Goal: Answer question/provide support: Share knowledge or assist other users

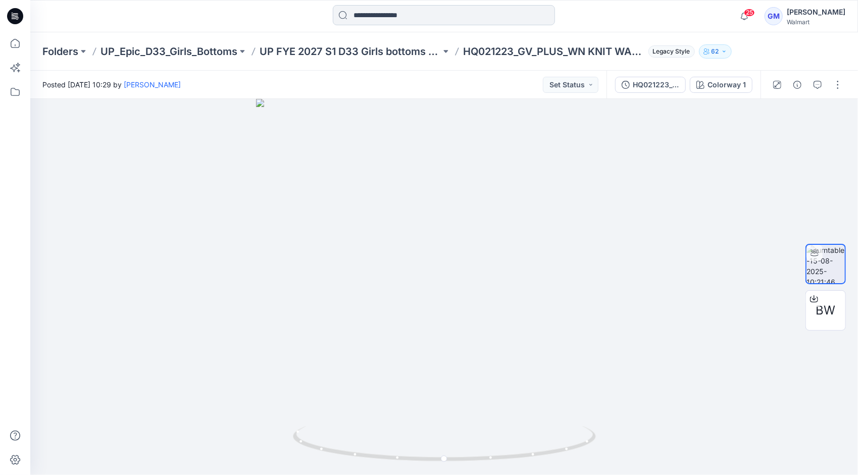
click at [381, 10] on input at bounding box center [444, 15] width 222 height 20
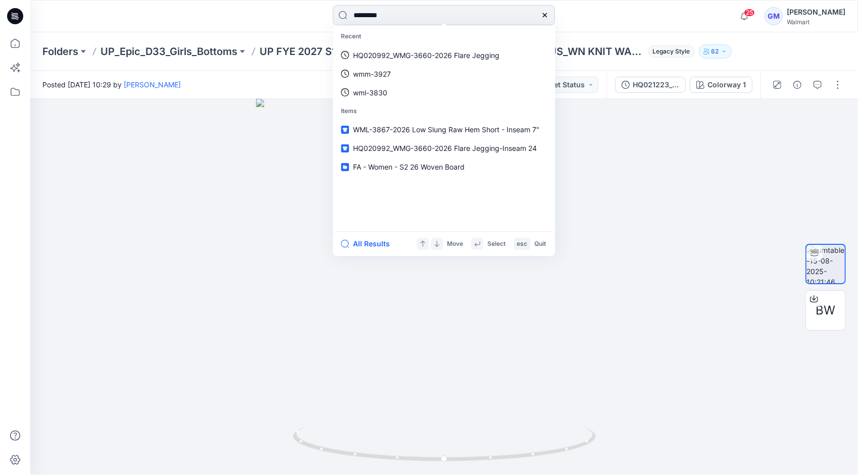
type input "*********"
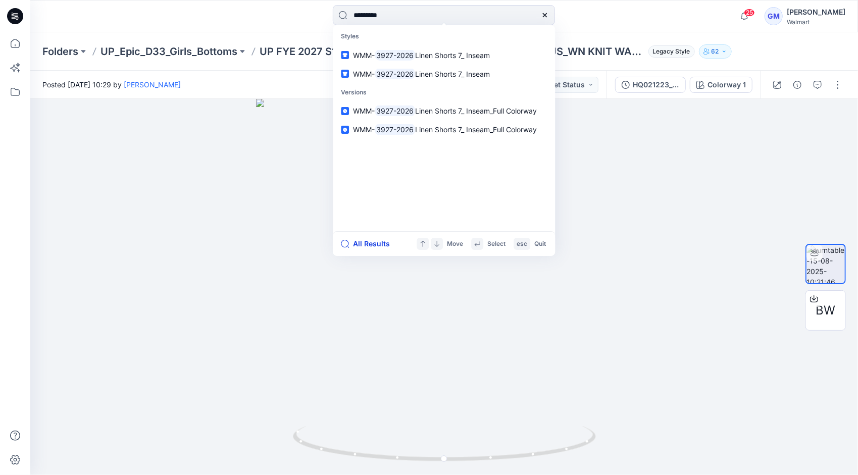
click at [359, 245] on button "All Results" at bounding box center [369, 244] width 56 height 12
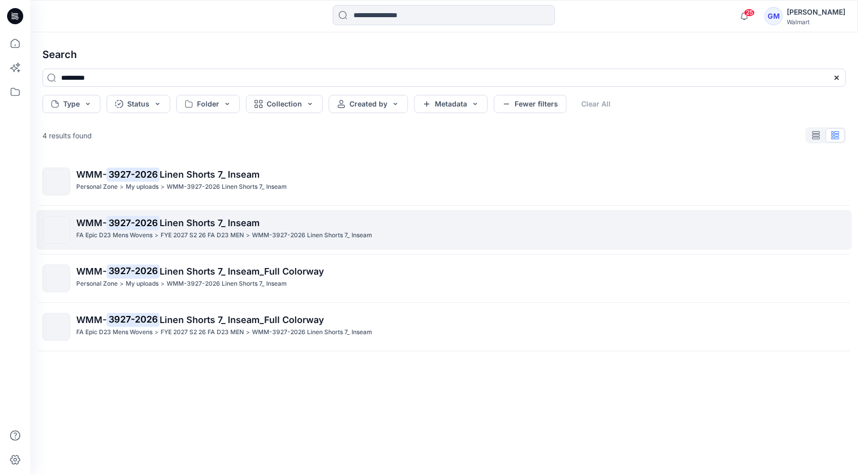
click at [196, 240] on p "FYE 2027 S2 26 FA D23 MEN" at bounding box center [202, 235] width 83 height 11
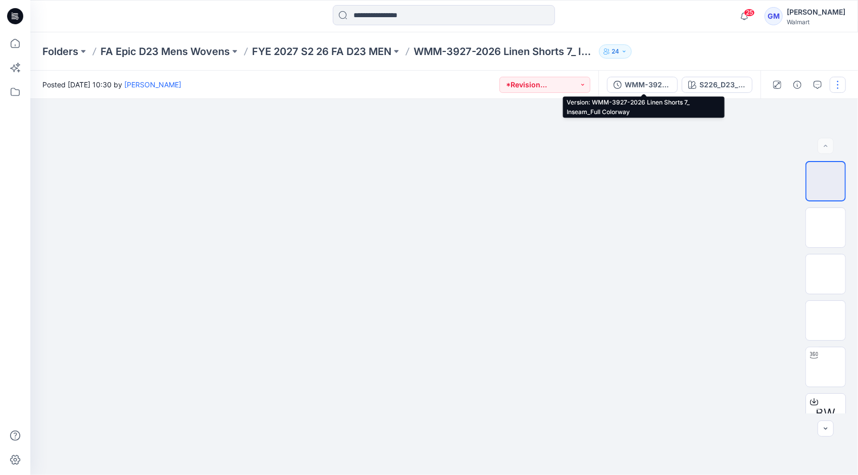
click at [641, 86] on div "WMM-3927-2026 Linen Shorts 7_ Inseam_Full Colorway" at bounding box center [648, 84] width 46 height 11
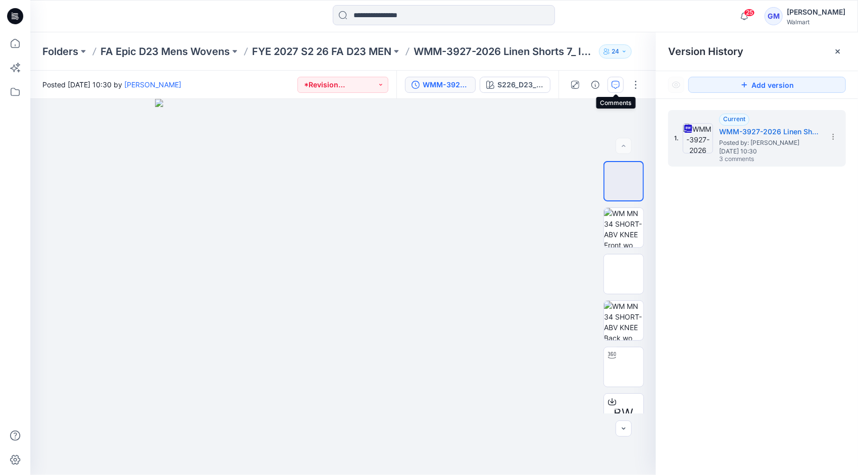
click at [614, 85] on icon "button" at bounding box center [616, 85] width 8 height 8
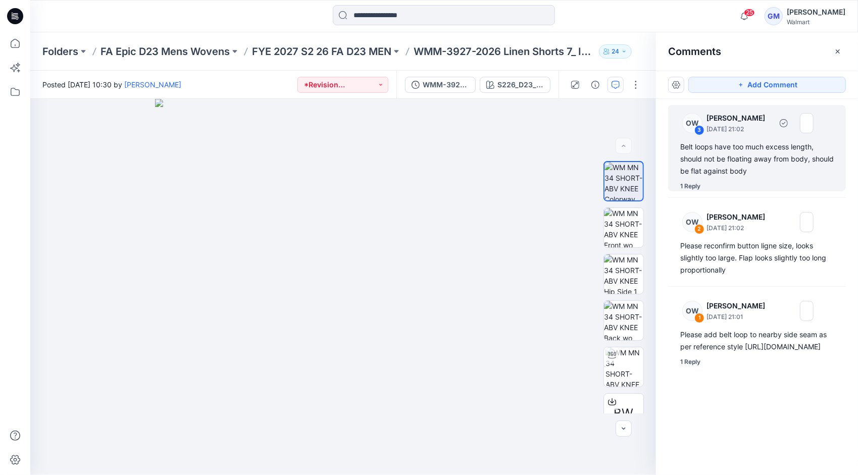
click at [689, 188] on div "1 Reply" at bounding box center [691, 186] width 20 height 10
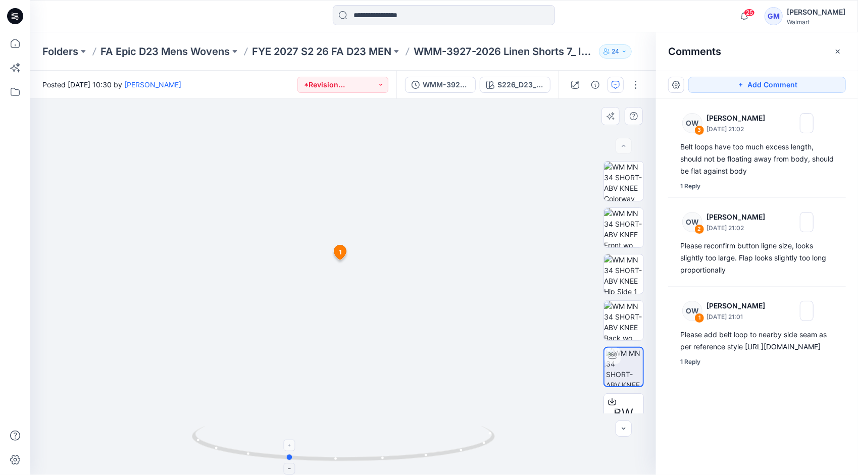
drag, startPoint x: 453, startPoint y: 453, endPoint x: 397, endPoint y: 435, distance: 58.6
click at [397, 435] on icon at bounding box center [345, 445] width 306 height 38
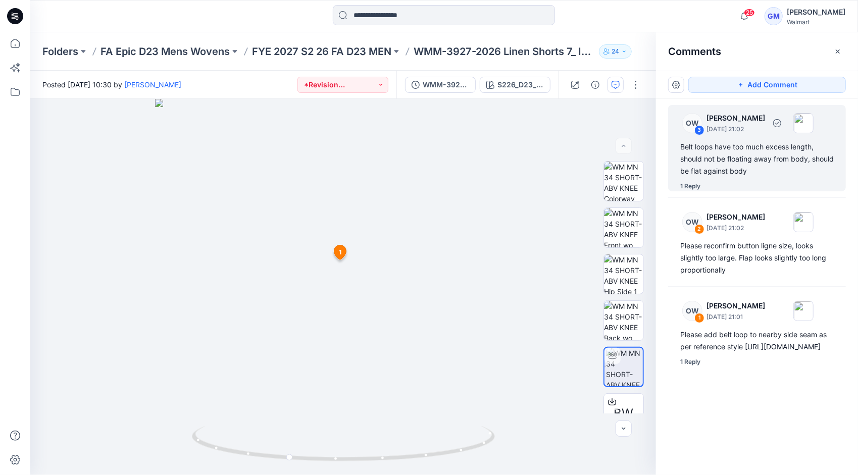
click at [696, 189] on div "1 Reply" at bounding box center [691, 186] width 20 height 10
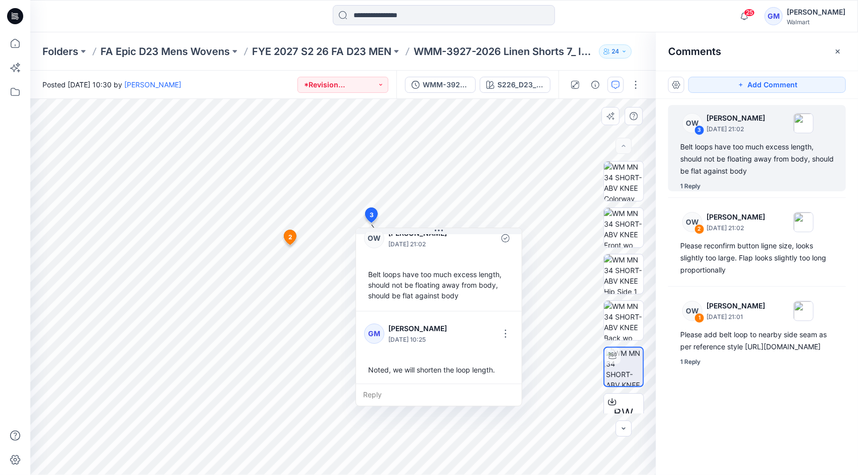
scroll to position [17, 0]
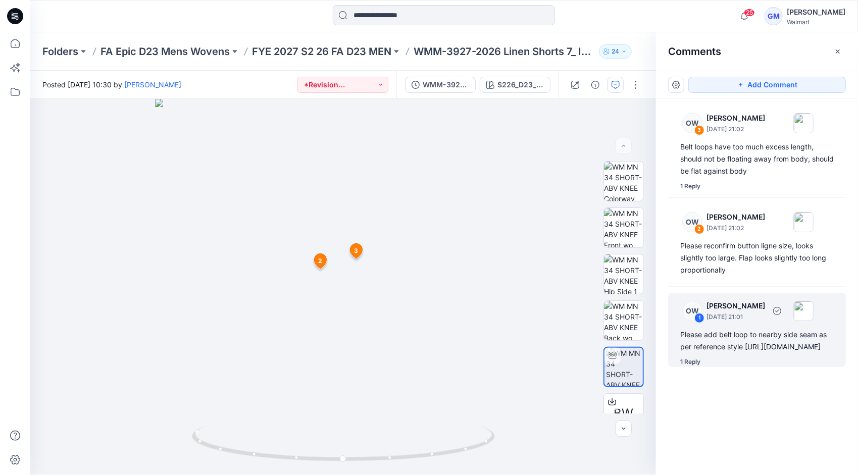
click at [788, 342] on div "Please add belt loop to nearby side seam as per reference style [URL][DOMAIN_NA…" at bounding box center [758, 341] width 154 height 24
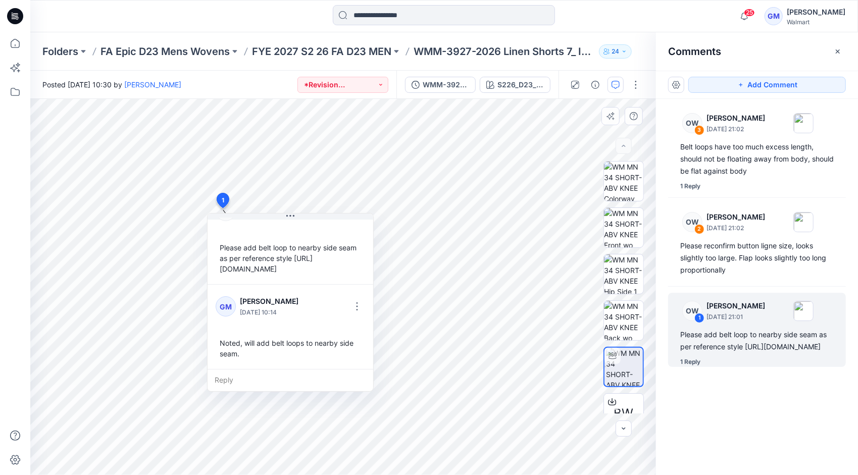
scroll to position [50, 0]
click at [613, 16] on div at bounding box center [444, 16] width 414 height 22
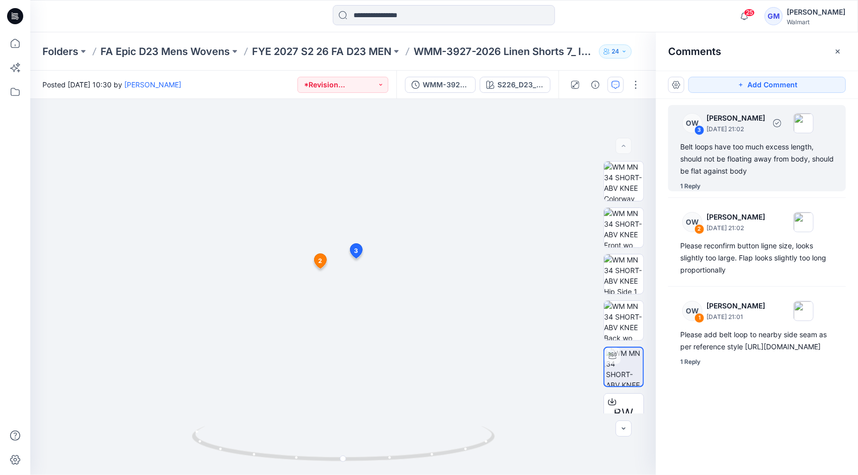
click at [740, 151] on div "Belt loops have too much excess length, should not be floating away from body, …" at bounding box center [758, 159] width 154 height 36
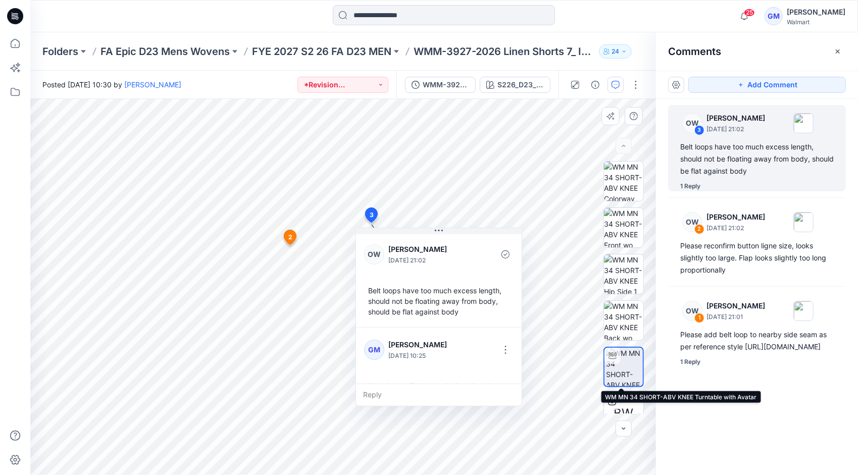
click at [622, 371] on img at bounding box center [624, 367] width 37 height 38
click at [620, 364] on img at bounding box center [624, 367] width 37 height 38
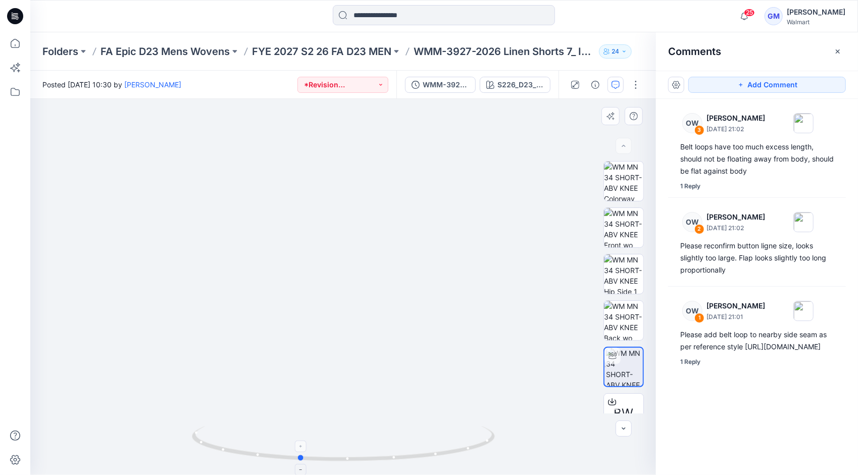
drag, startPoint x: 445, startPoint y: 456, endPoint x: 401, endPoint y: 454, distance: 44.0
click at [401, 454] on icon at bounding box center [345, 445] width 306 height 38
drag, startPoint x: 468, startPoint y: 450, endPoint x: 492, endPoint y: 430, distance: 30.8
click at [492, 430] on icon at bounding box center [345, 445] width 306 height 38
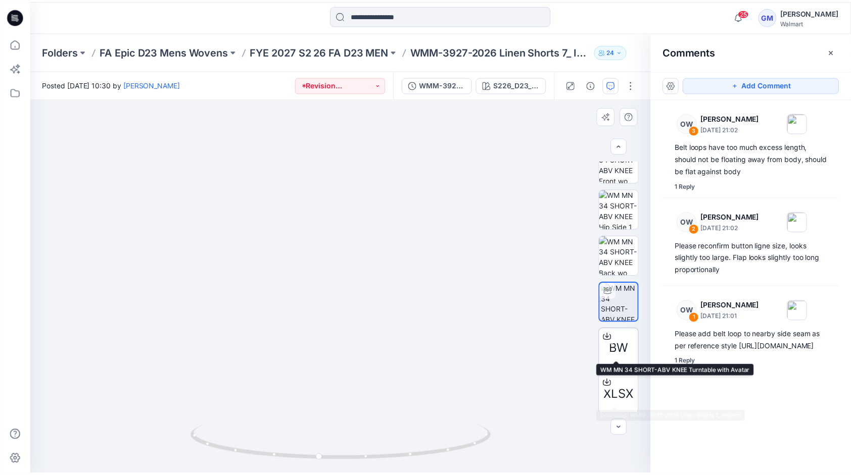
scroll to position [67, 0]
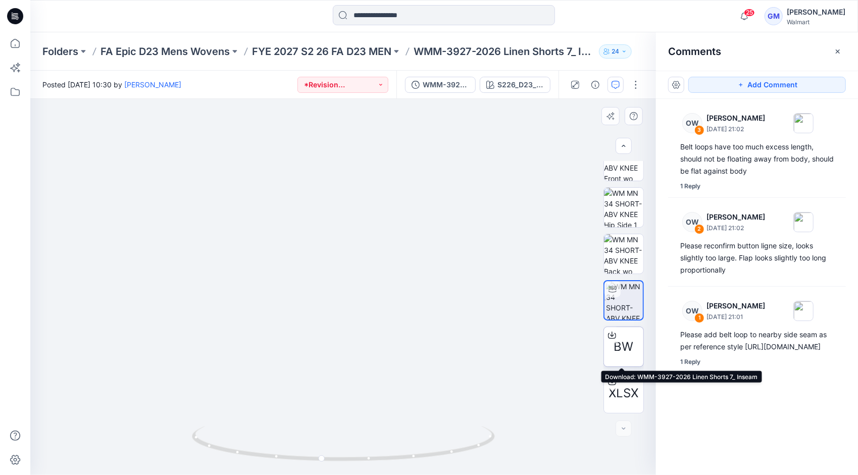
click at [608, 336] on icon at bounding box center [612, 335] width 8 height 8
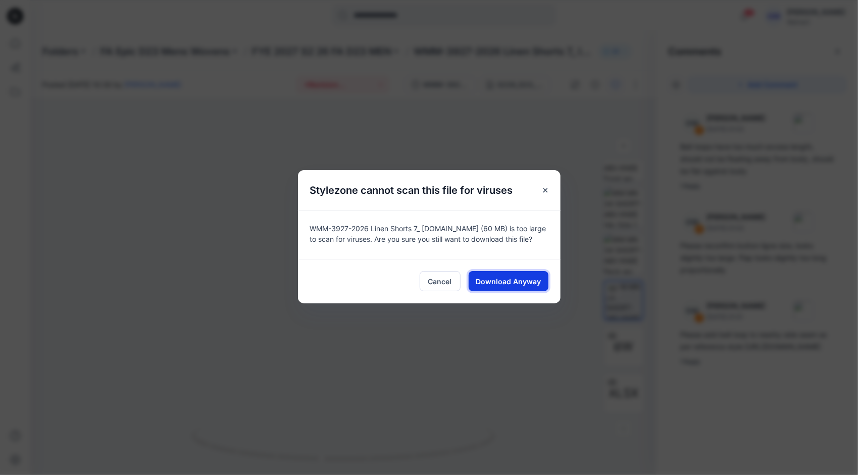
click at [511, 280] on span "Download Anyway" at bounding box center [508, 281] width 65 height 11
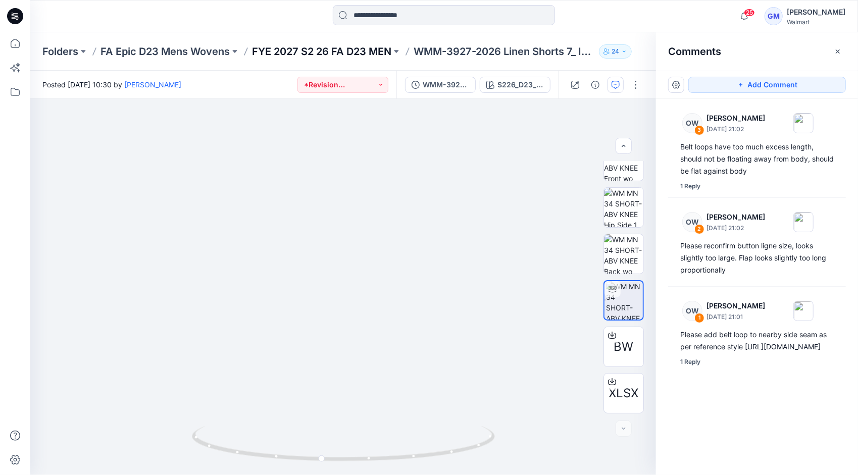
click at [371, 53] on p "FYE 2027 S2 26 FA D23 MEN" at bounding box center [321, 51] width 139 height 14
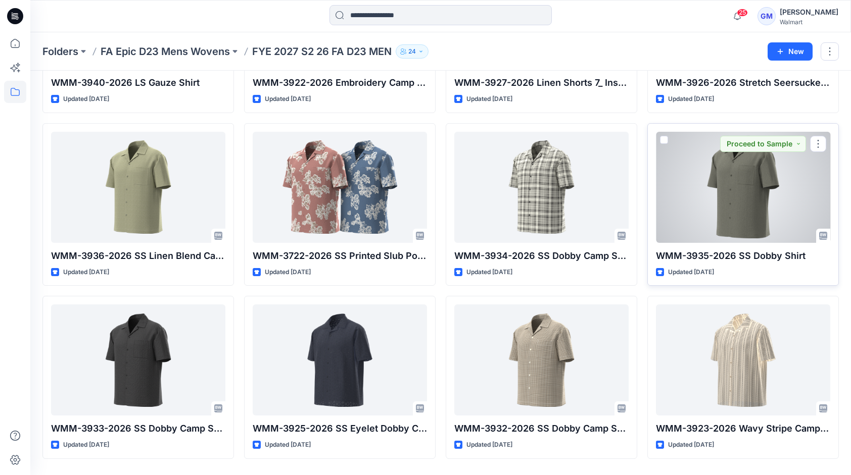
scroll to position [194, 0]
